Goal: Task Accomplishment & Management: Complete application form

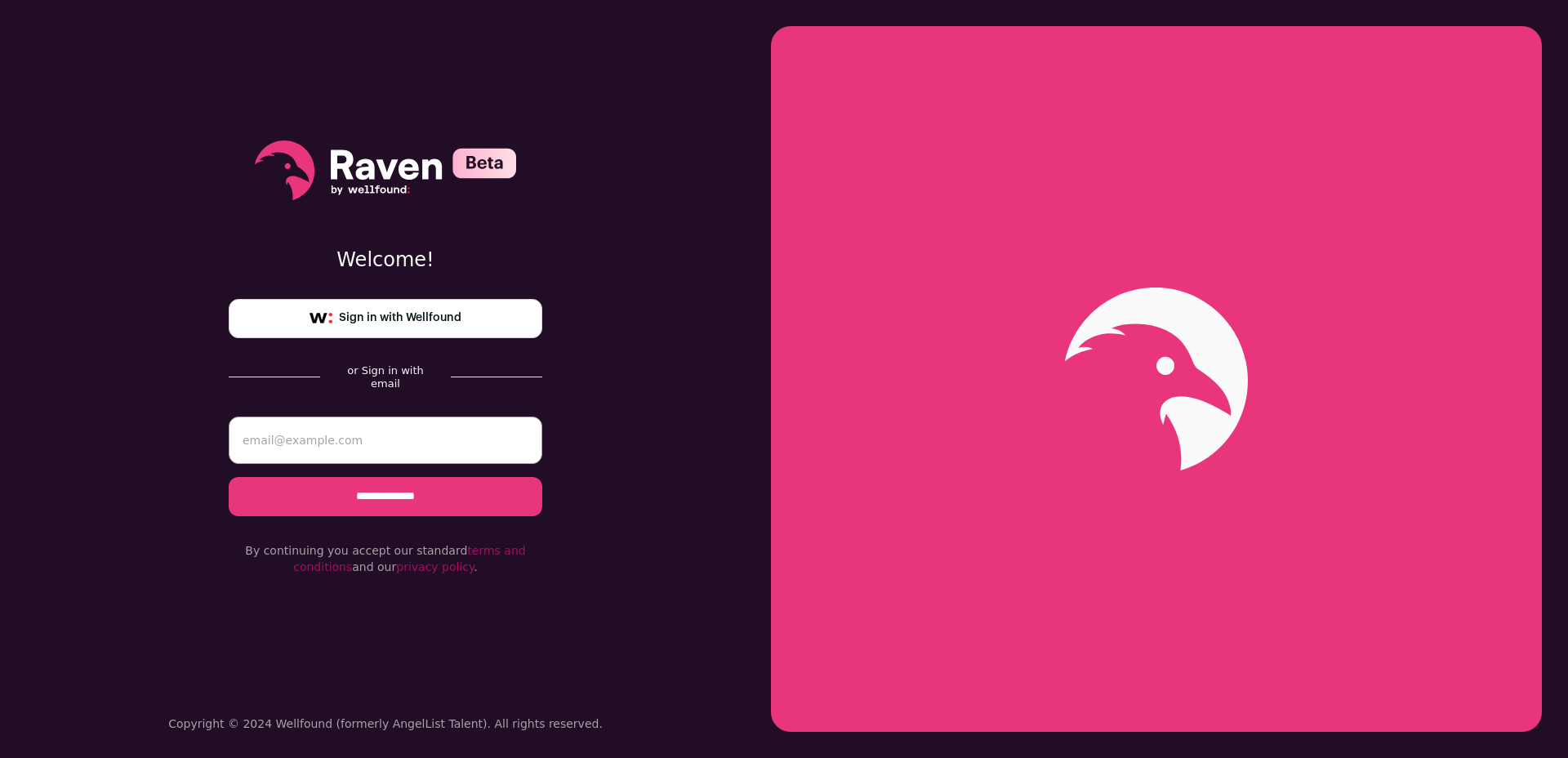
click at [431, 308] on link "Sign in with Wellfound" at bounding box center [385, 318] width 313 height 40
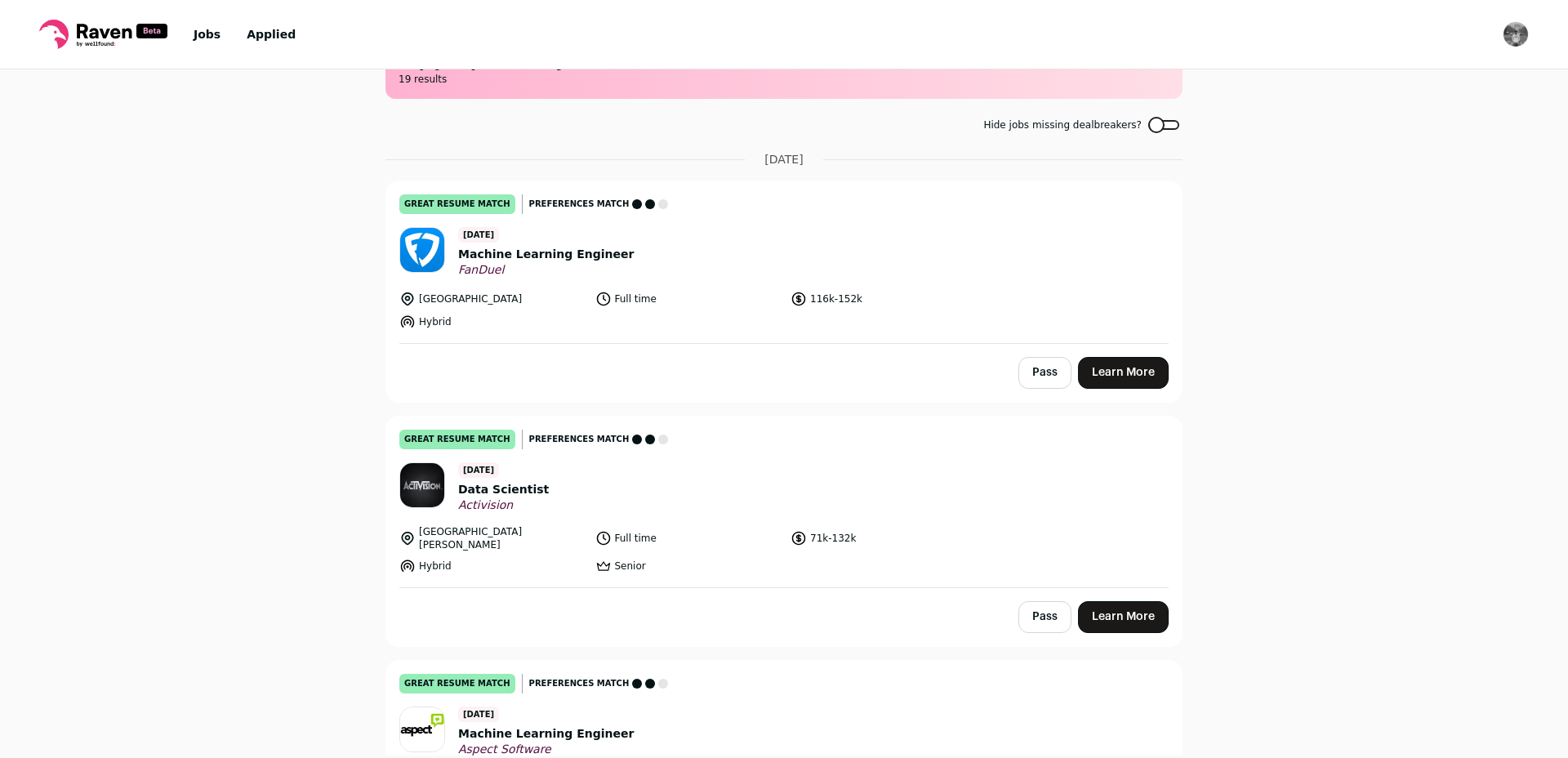
scroll to position [62, 0]
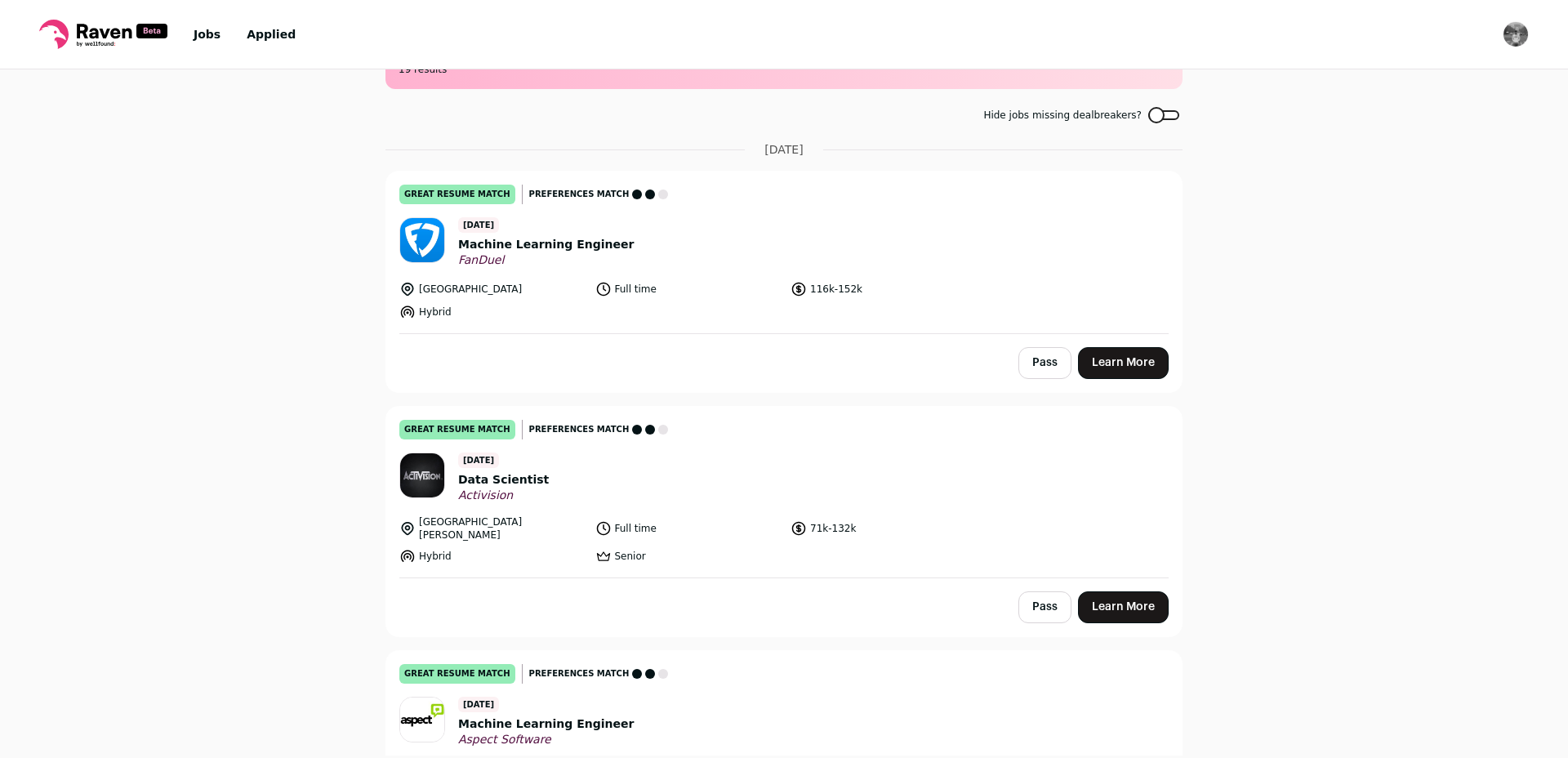
click at [791, 222] on header "[DATE] Machine Learning Engineer FanDuel" at bounding box center [784, 242] width 769 height 51
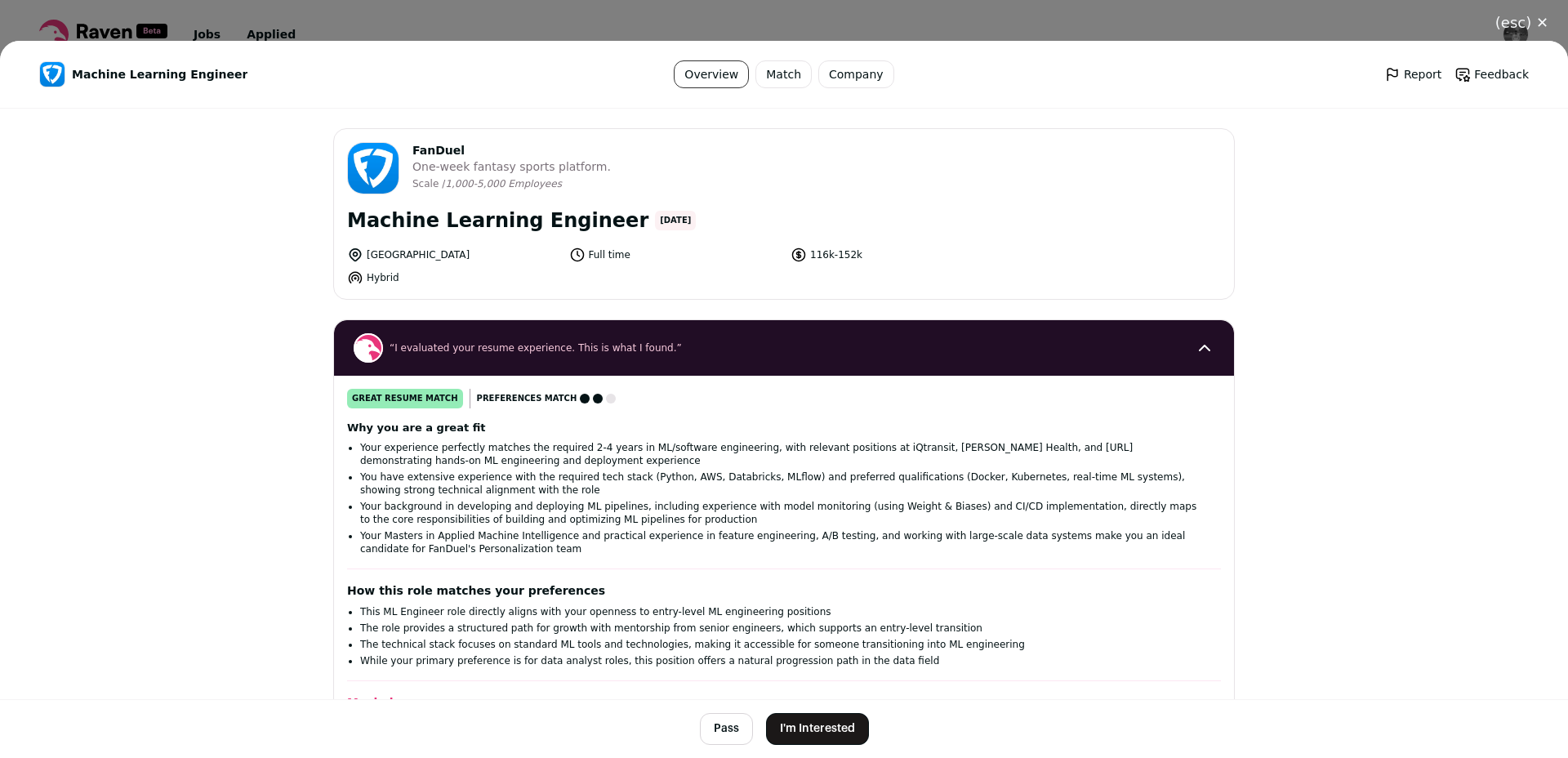
click at [816, 734] on button "I'm Interested" at bounding box center [817, 729] width 103 height 32
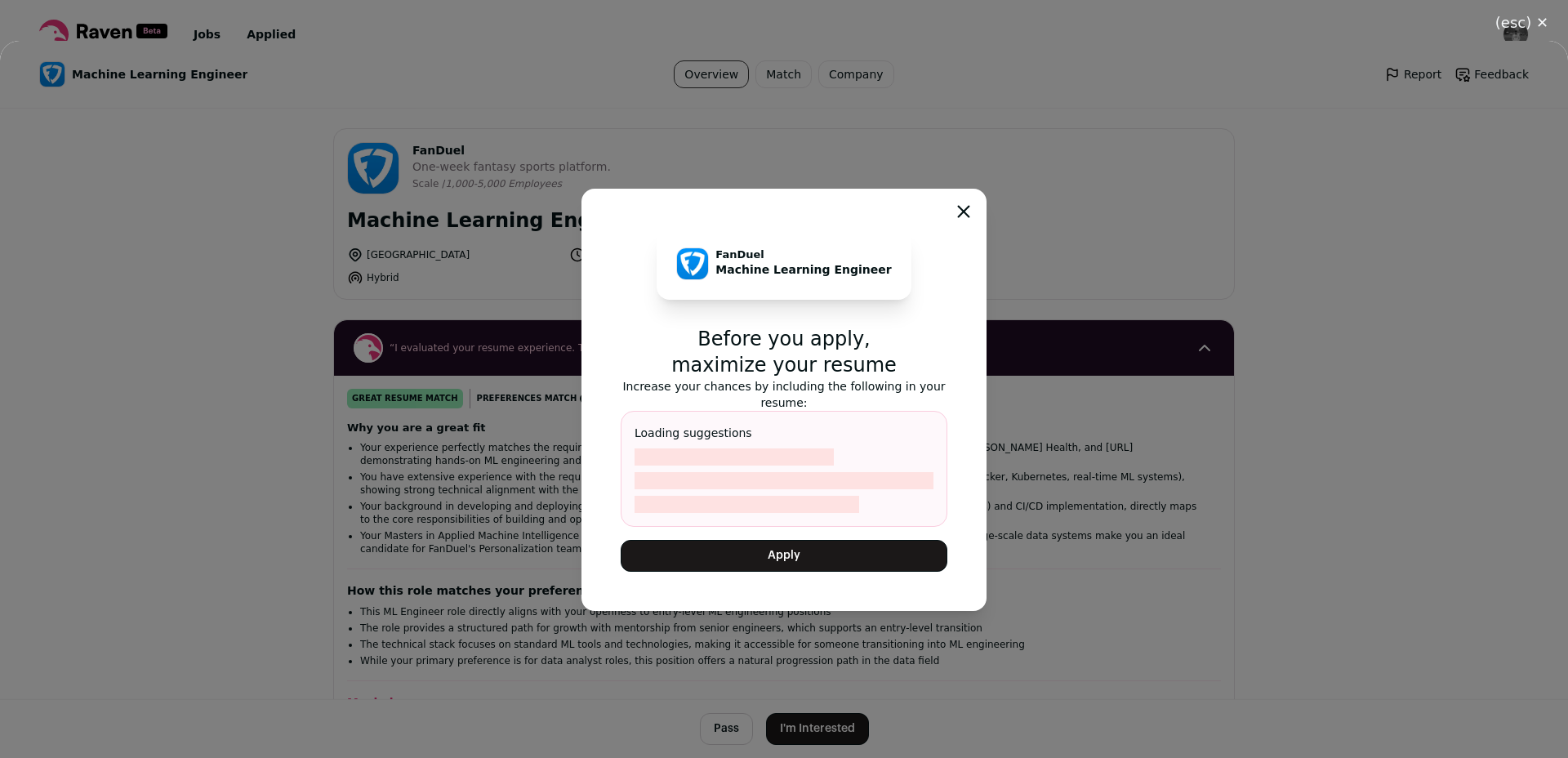
click at [965, 205] on icon "Close modal" at bounding box center [963, 211] width 13 height 13
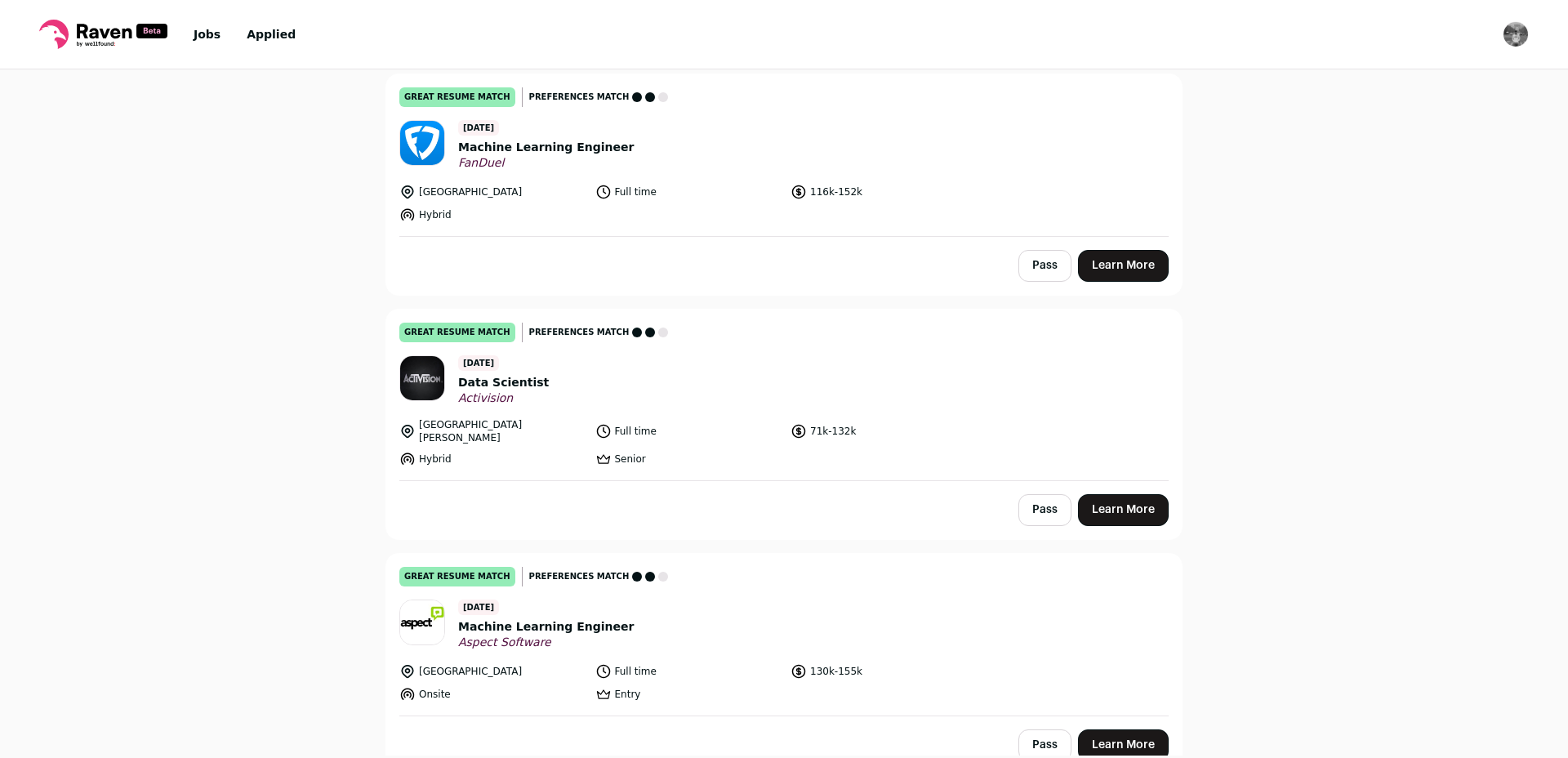
scroll to position [228, 0]
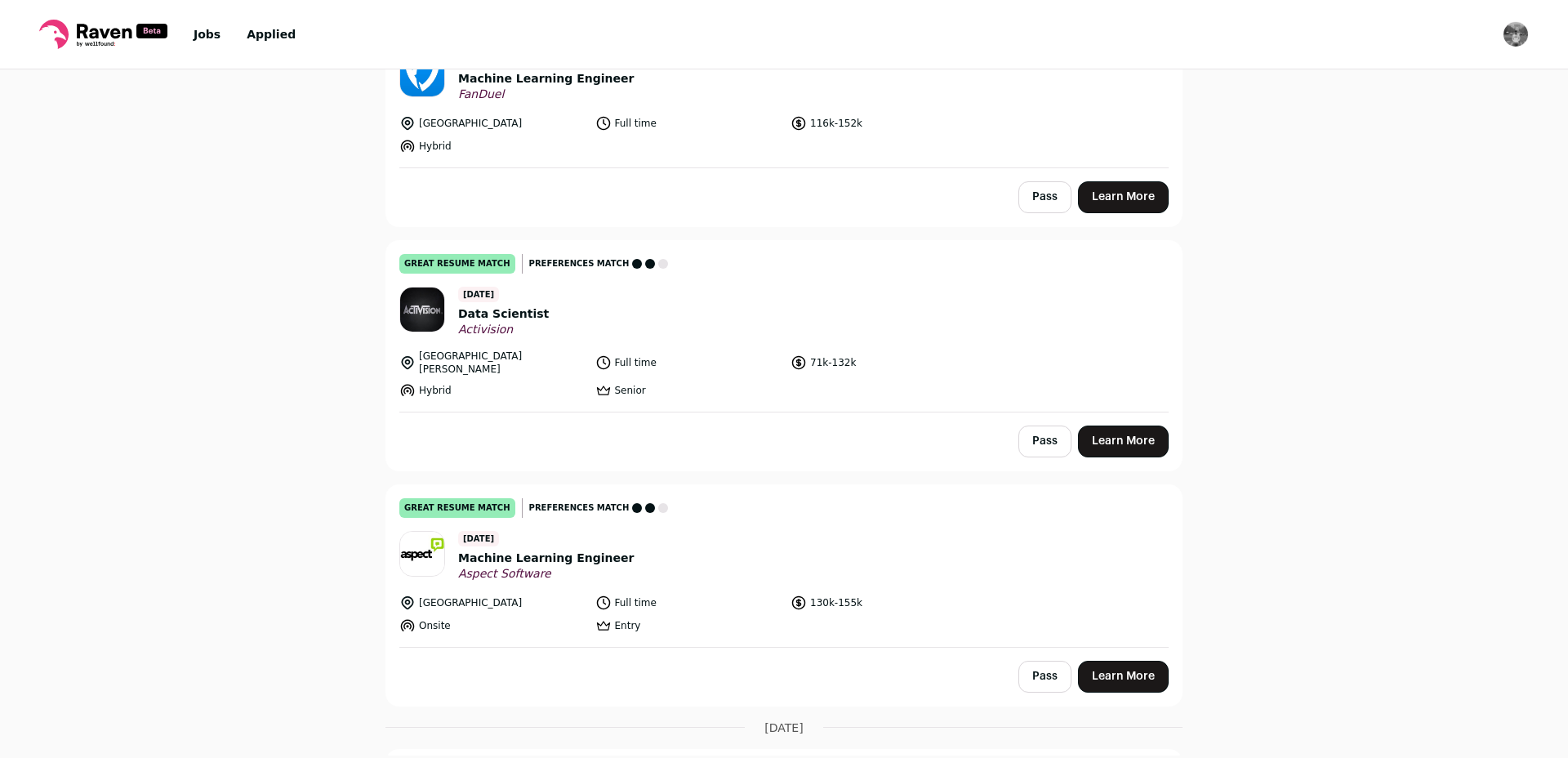
click at [595, 550] on span "Machine Learning Engineer" at bounding box center [546, 559] width 176 height 18
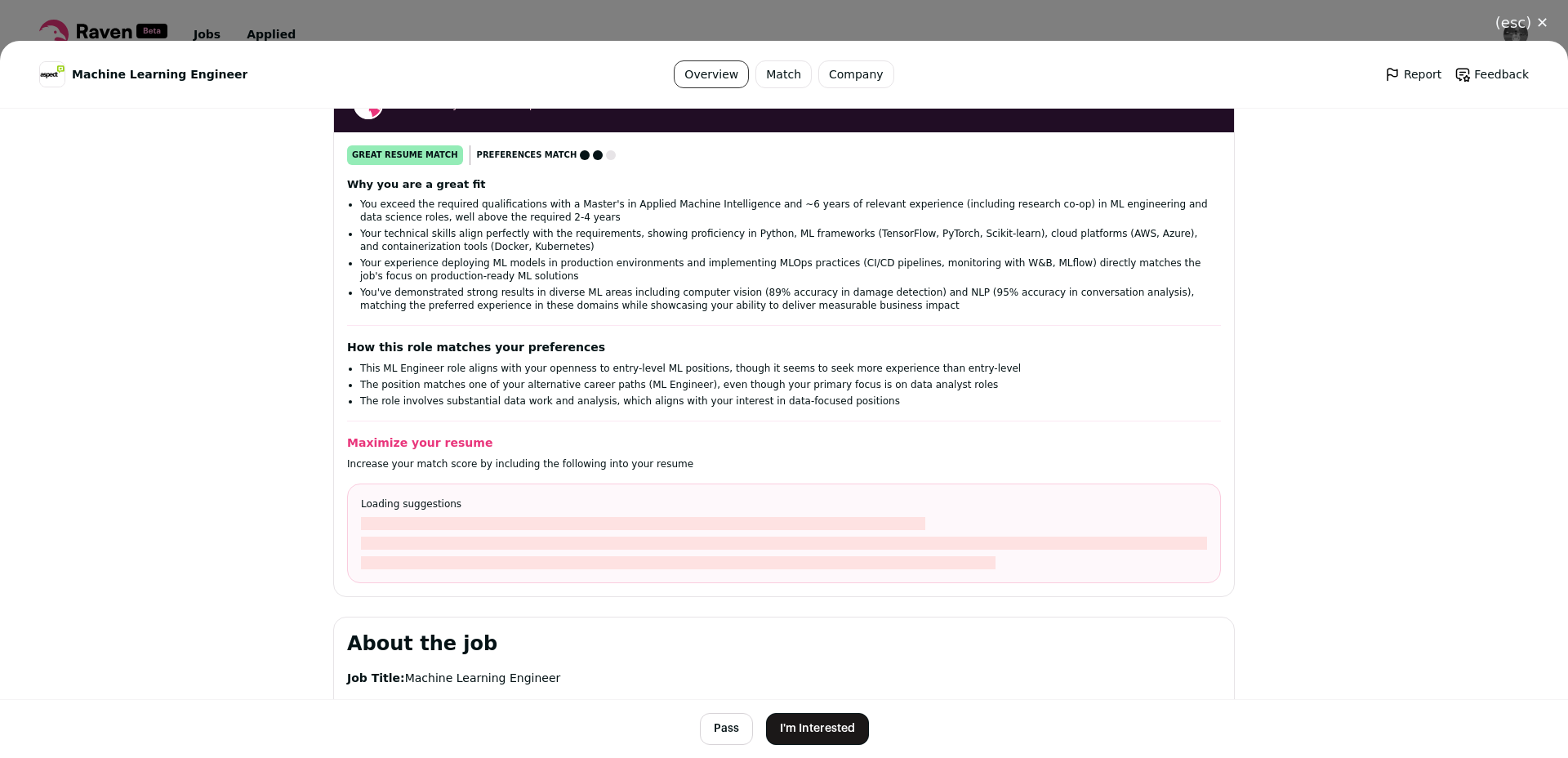
scroll to position [244, 0]
click at [799, 737] on button "I'm Interested" at bounding box center [817, 729] width 103 height 32
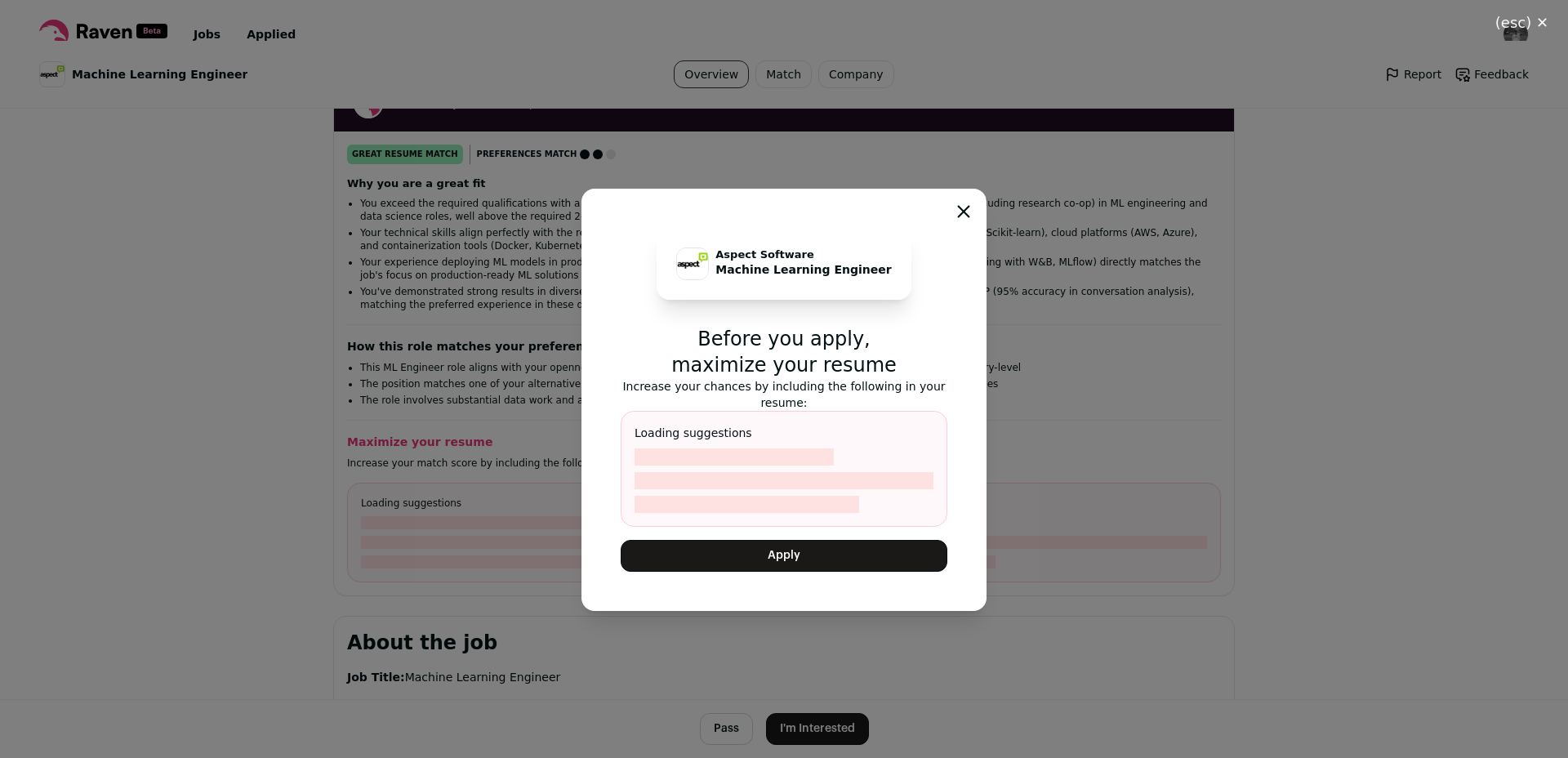
click at [769, 568] on button "Apply" at bounding box center [784, 556] width 327 height 32
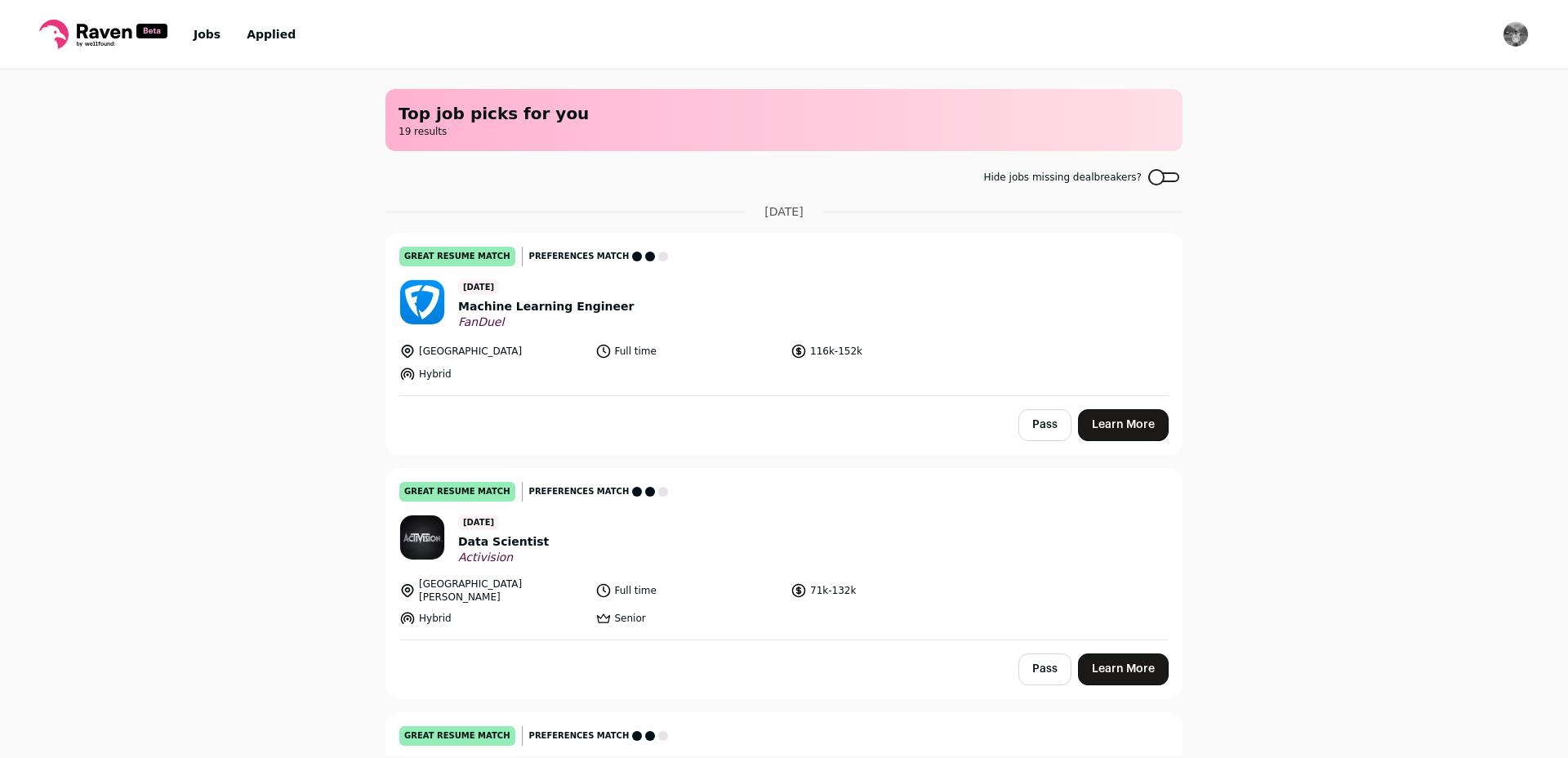
click at [260, 33] on link "Applied" at bounding box center [271, 34] width 49 height 13
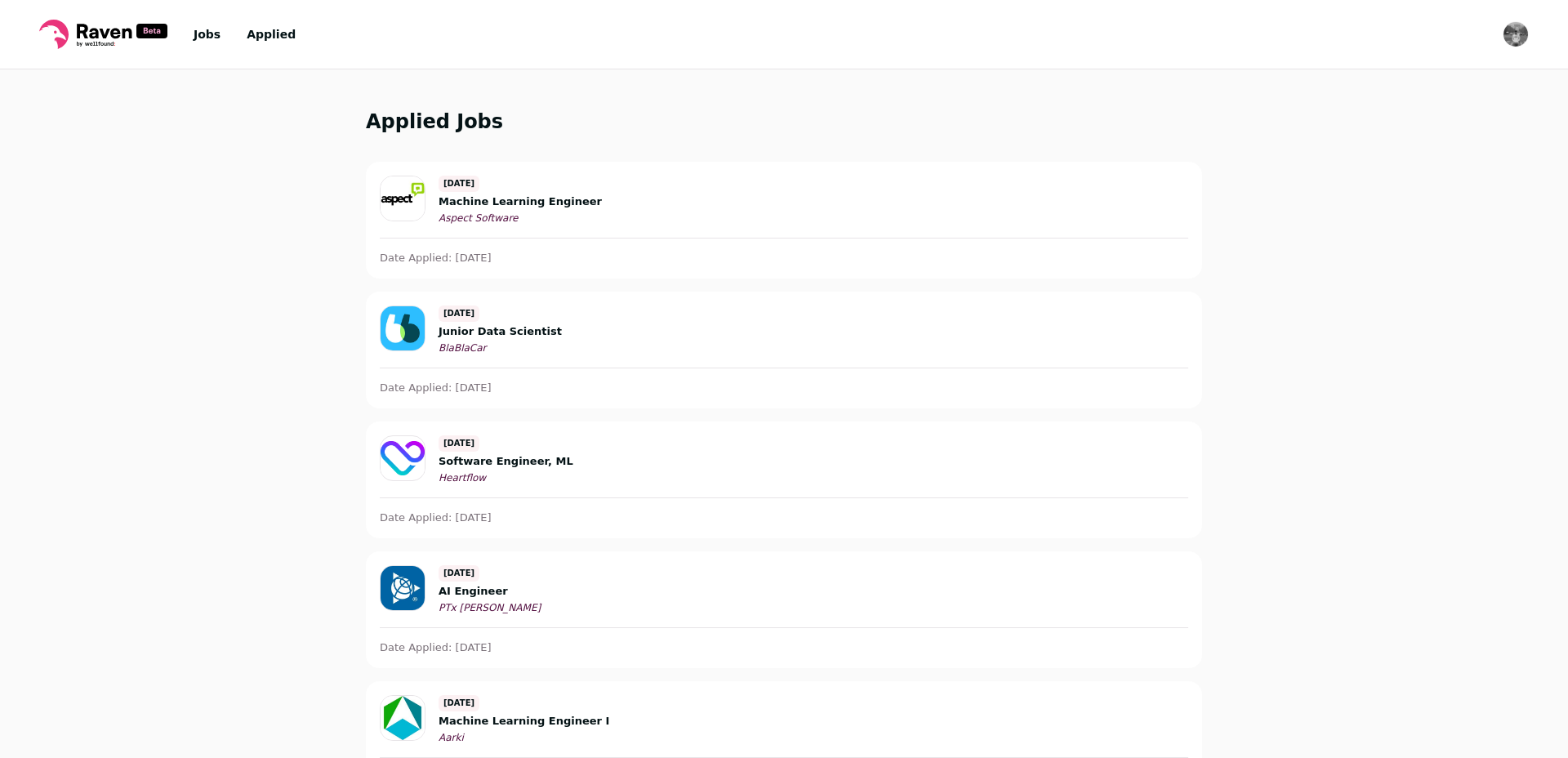
click at [97, 27] on icon at bounding box center [104, 33] width 128 height 29
click at [63, 38] on icon at bounding box center [104, 33] width 128 height 29
